Goal: Download file/media

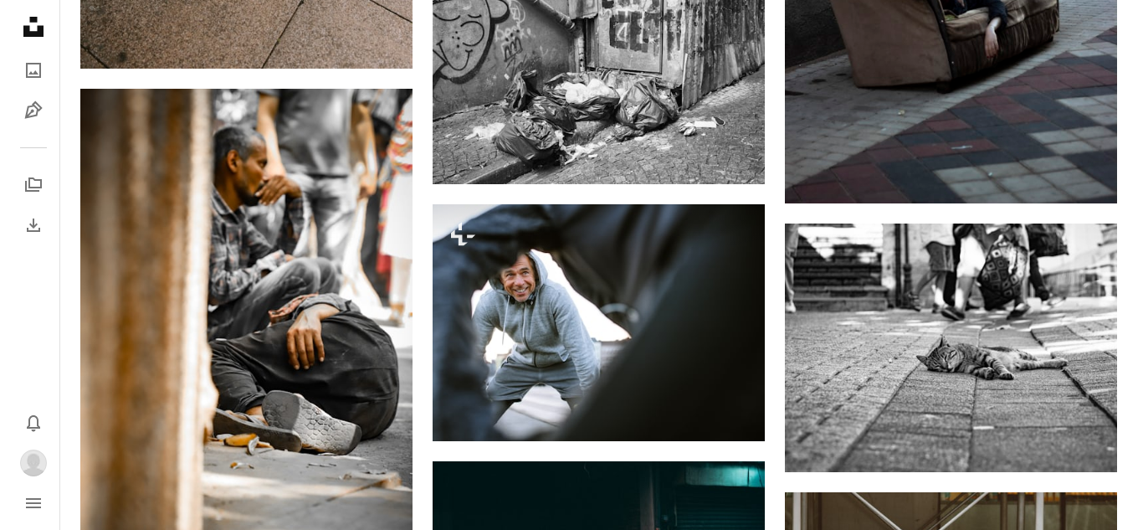
scroll to position [19898, 0]
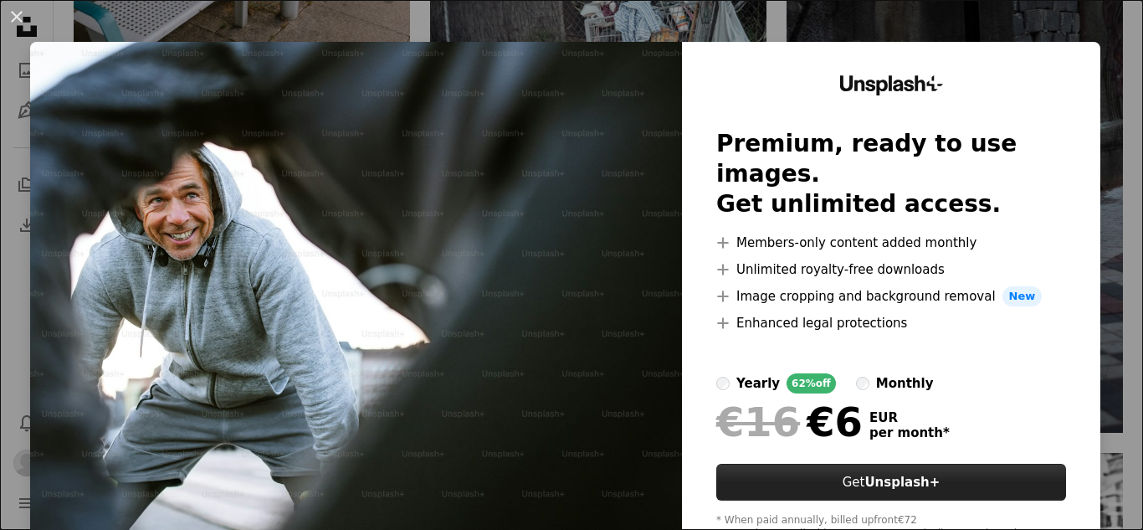
click at [881, 474] on strong "Unsplash+" at bounding box center [901, 481] width 75 height 15
